Goal: Transaction & Acquisition: Purchase product/service

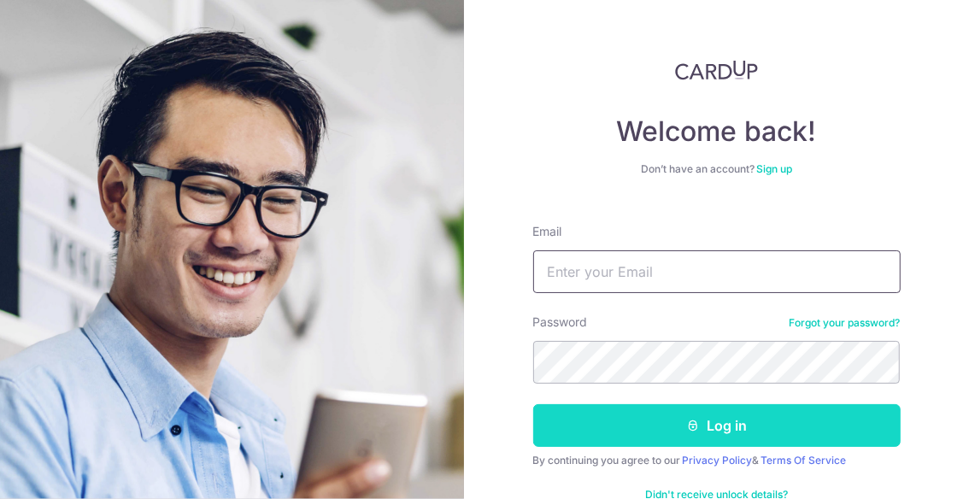
type input "[EMAIL_ADDRESS][DOMAIN_NAME]"
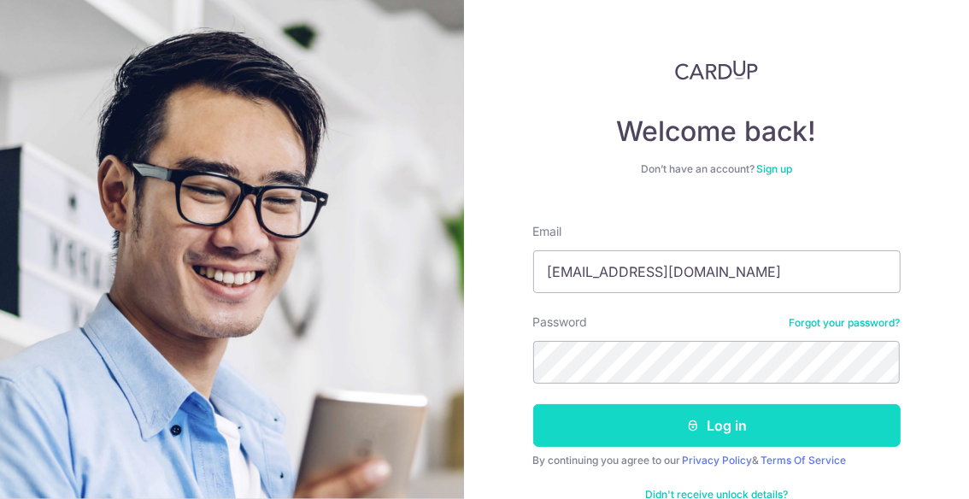
click at [690, 421] on icon "submit" at bounding box center [693, 426] width 14 height 14
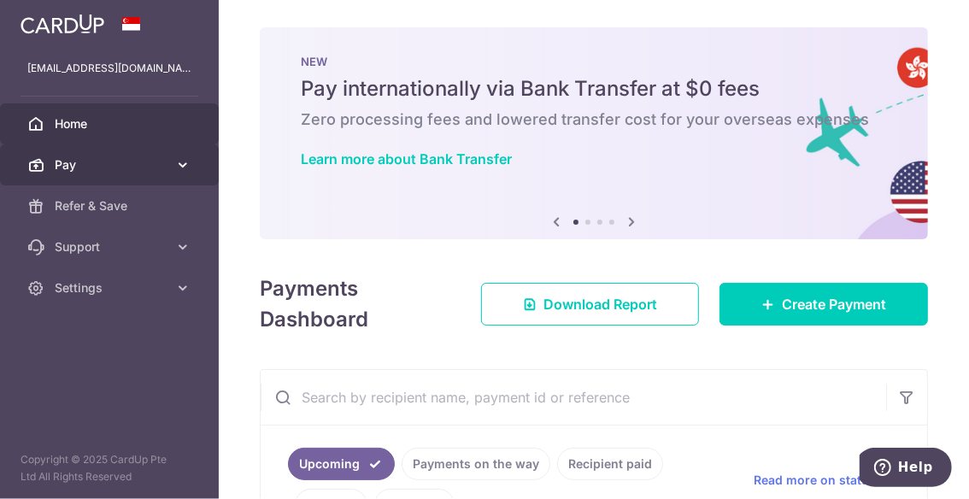
click at [74, 168] on span "Pay" at bounding box center [111, 164] width 113 height 17
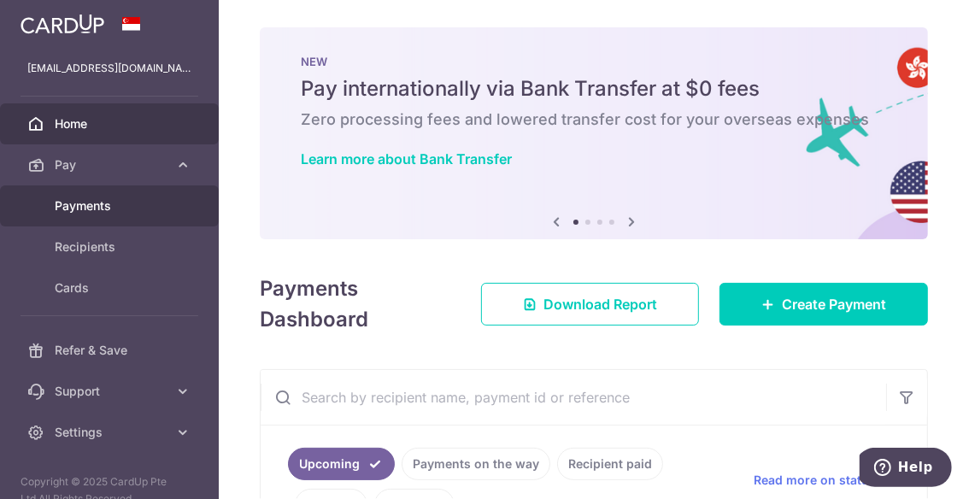
click at [75, 203] on span "Payments" at bounding box center [111, 205] width 113 height 17
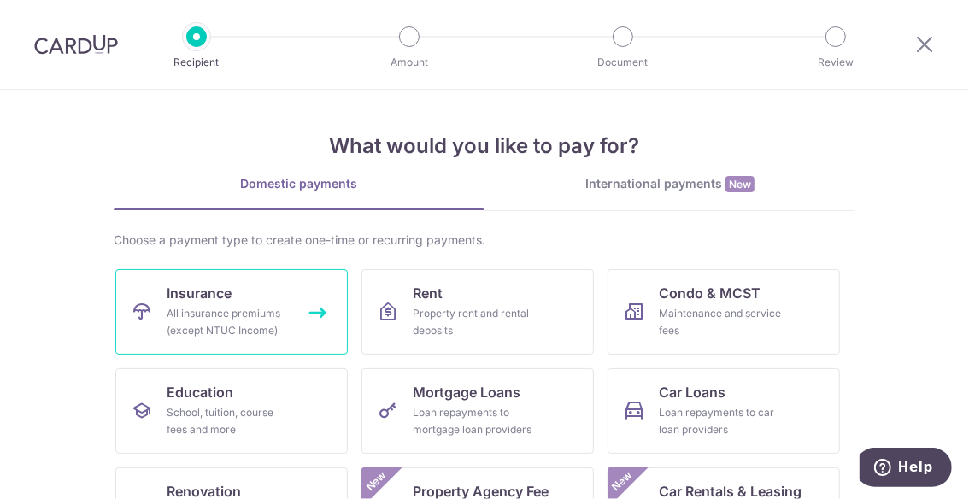
click at [262, 308] on div "All insurance premiums (except NTUC Income)" at bounding box center [228, 322] width 123 height 34
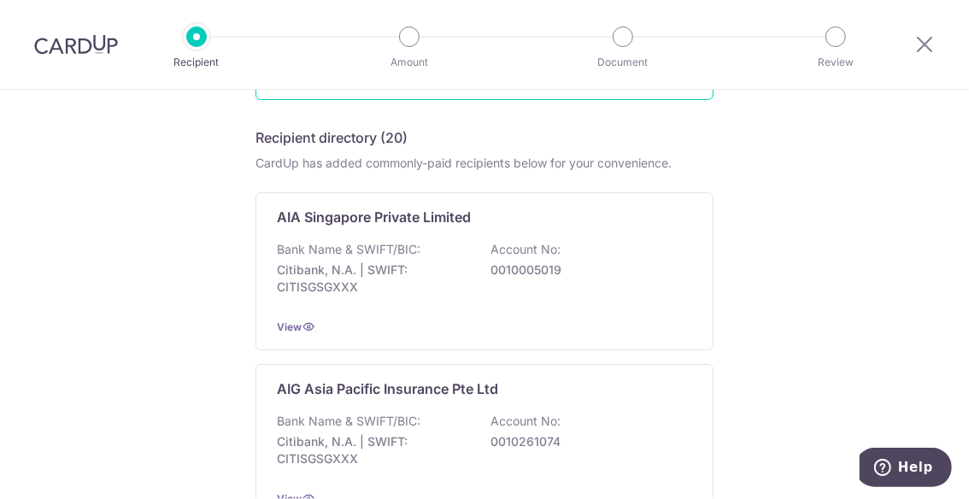
scroll to position [256, 0]
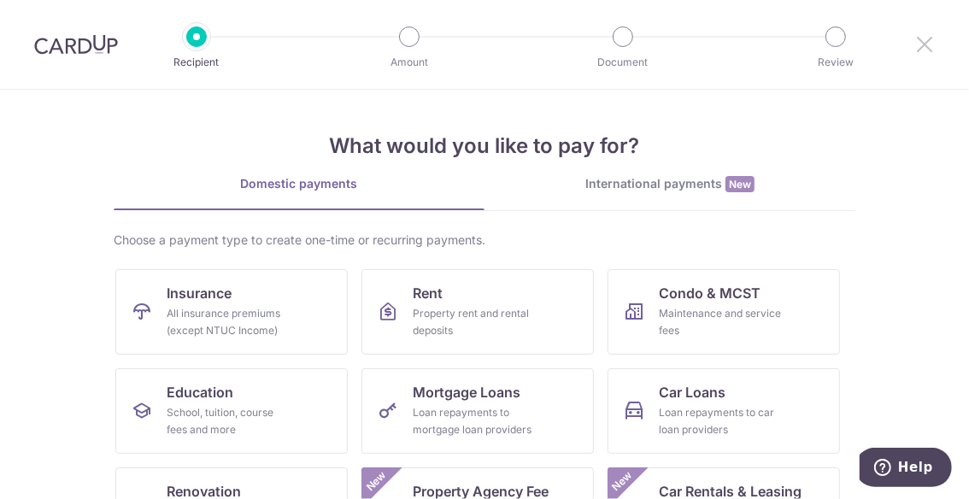
click at [927, 41] on icon at bounding box center [924, 43] width 21 height 21
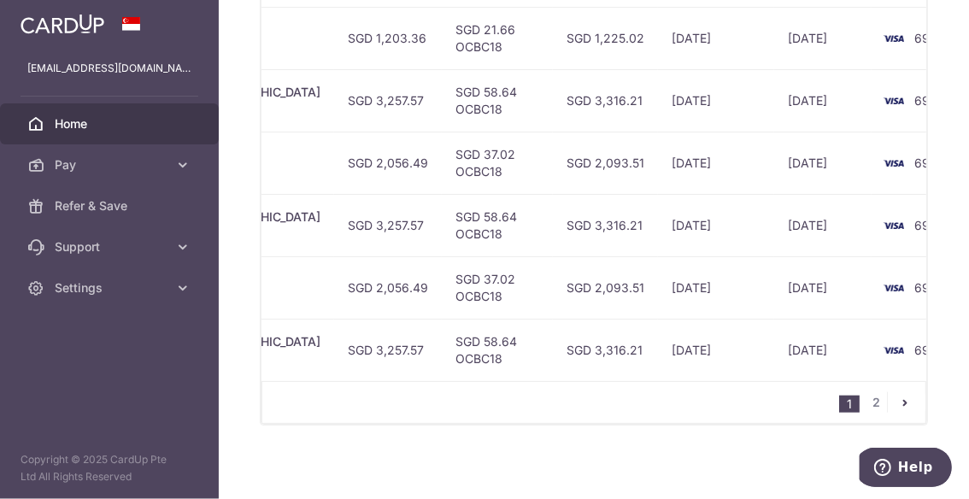
scroll to position [0, 671]
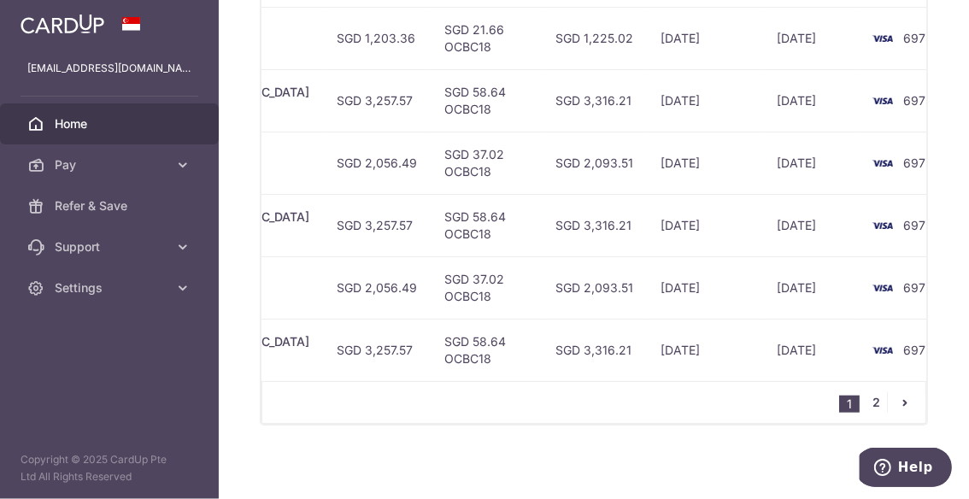
click at [869, 407] on link "2" at bounding box center [876, 402] width 21 height 21
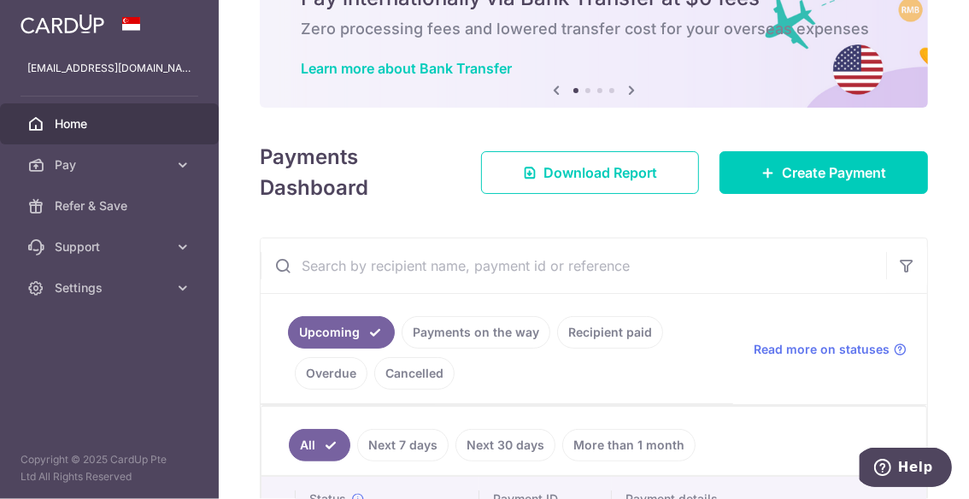
scroll to position [0, 0]
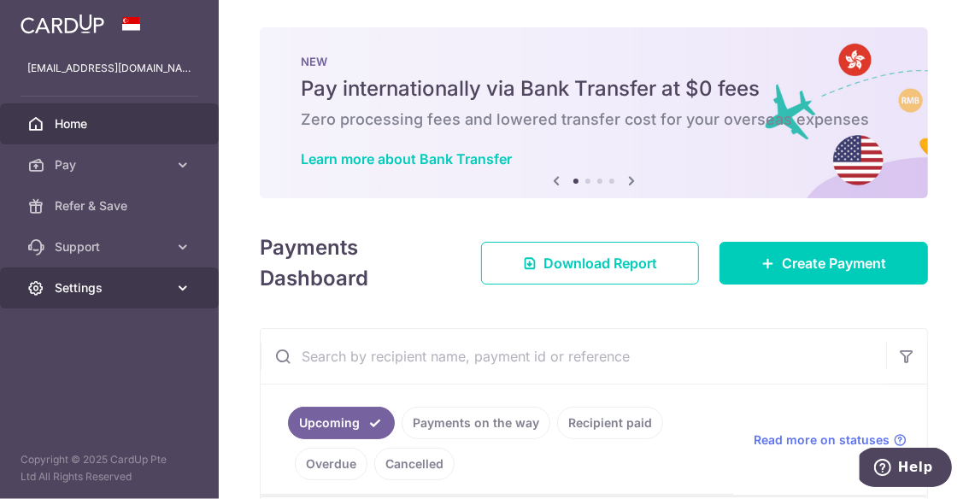
click at [138, 291] on span "Settings" at bounding box center [111, 287] width 113 height 17
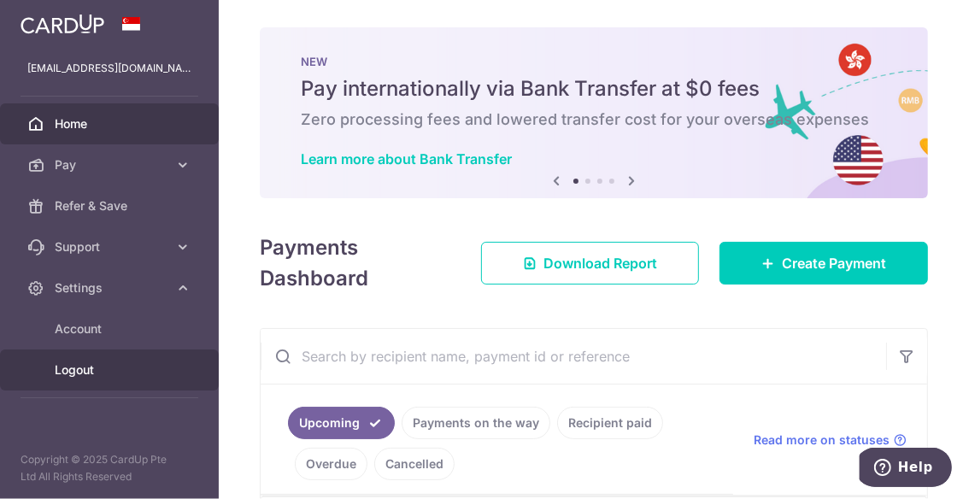
click at [86, 368] on span "Logout" at bounding box center [111, 369] width 113 height 17
